Goal: Use online tool/utility: Utilize a website feature to perform a specific function

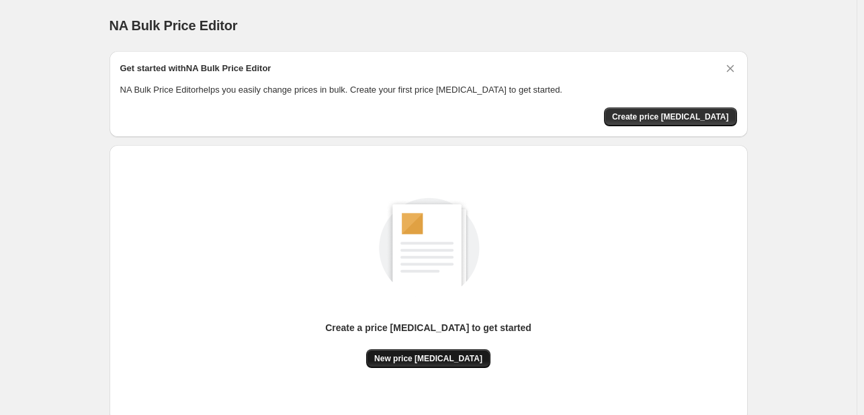
click at [441, 358] on span "New price [MEDICAL_DATA]" at bounding box center [428, 358] width 108 height 11
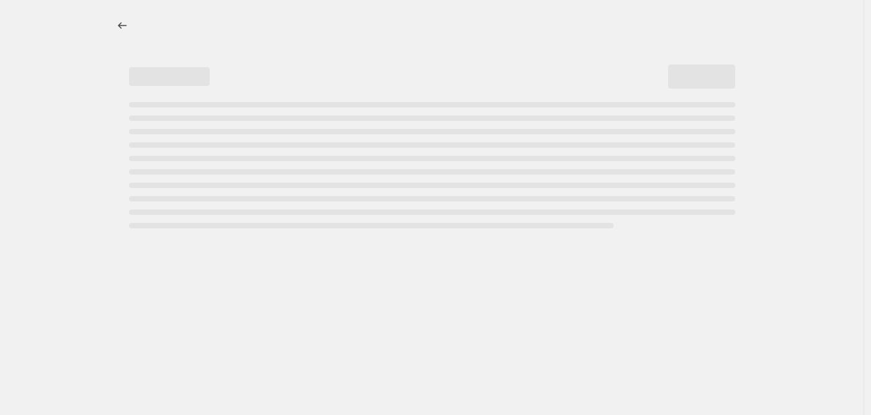
select select "percentage"
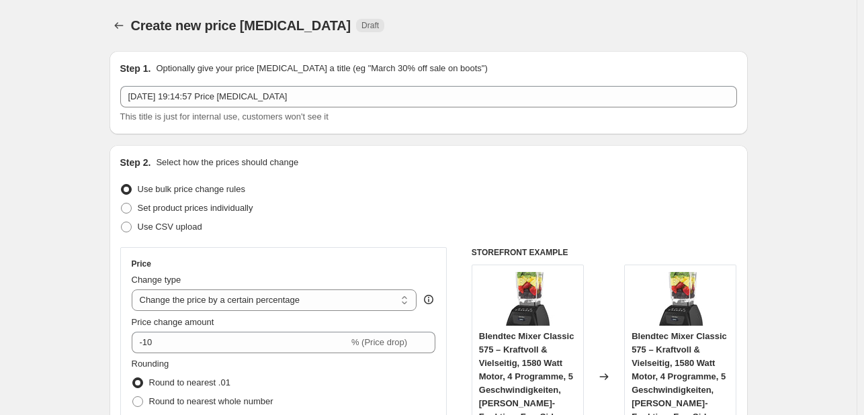
click at [296, 355] on div "Price Change type Change the price to a certain amount Change the price by a ce…" at bounding box center [284, 369] width 304 height 220
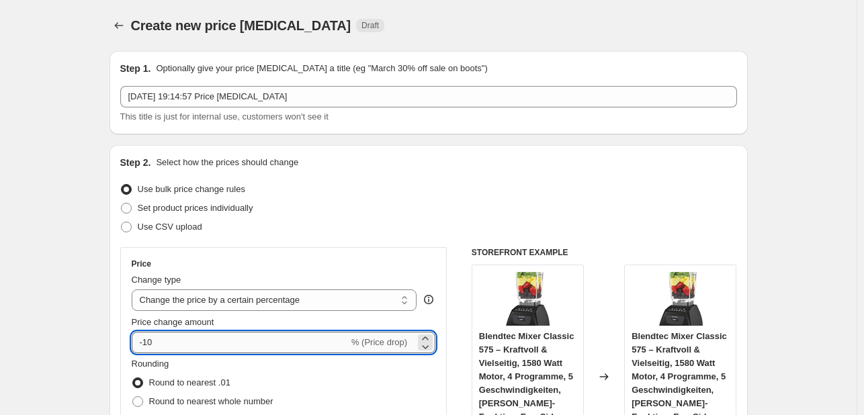
click at [296, 349] on input "-10" at bounding box center [240, 342] width 217 height 21
type input "-1"
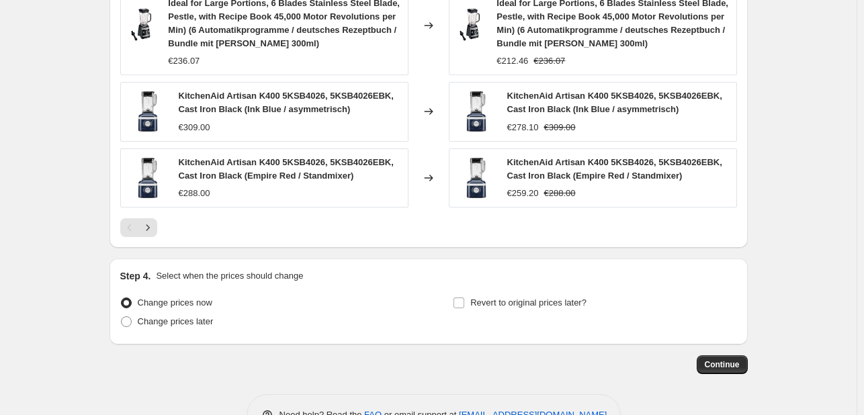
scroll to position [1043, 0]
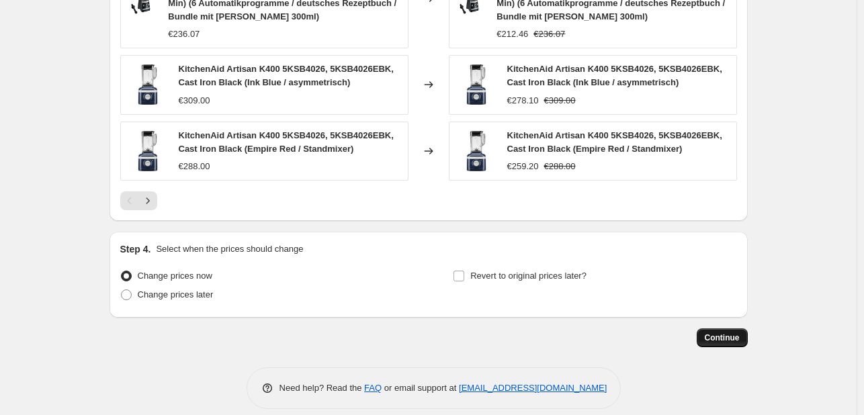
type input "-30"
click at [715, 333] on span "Continue" at bounding box center [722, 338] width 35 height 11
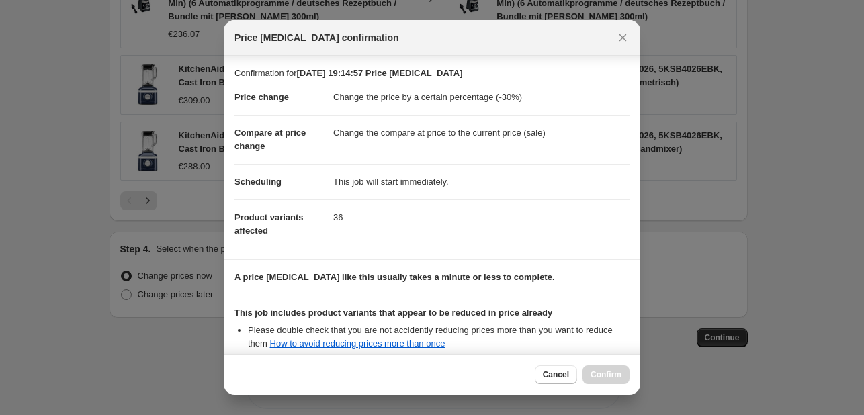
scroll to position [149, 0]
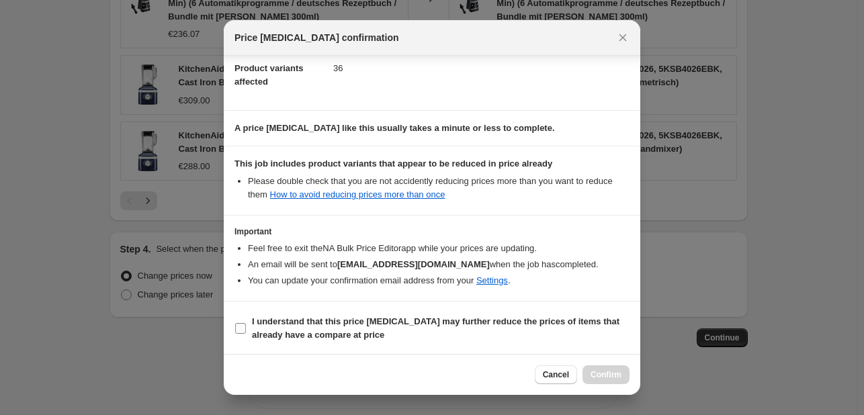
click at [237, 327] on input "I understand that this price change job may further reduce the prices of items …" at bounding box center [240, 328] width 11 height 11
checkbox input "true"
click at [607, 372] on span "Confirm" at bounding box center [606, 375] width 31 height 11
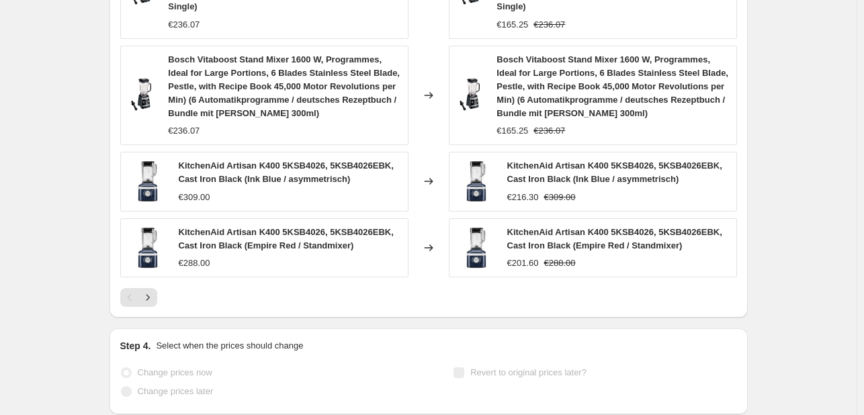
scroll to position [1078, 0]
